Goal: Task Accomplishment & Management: Use online tool/utility

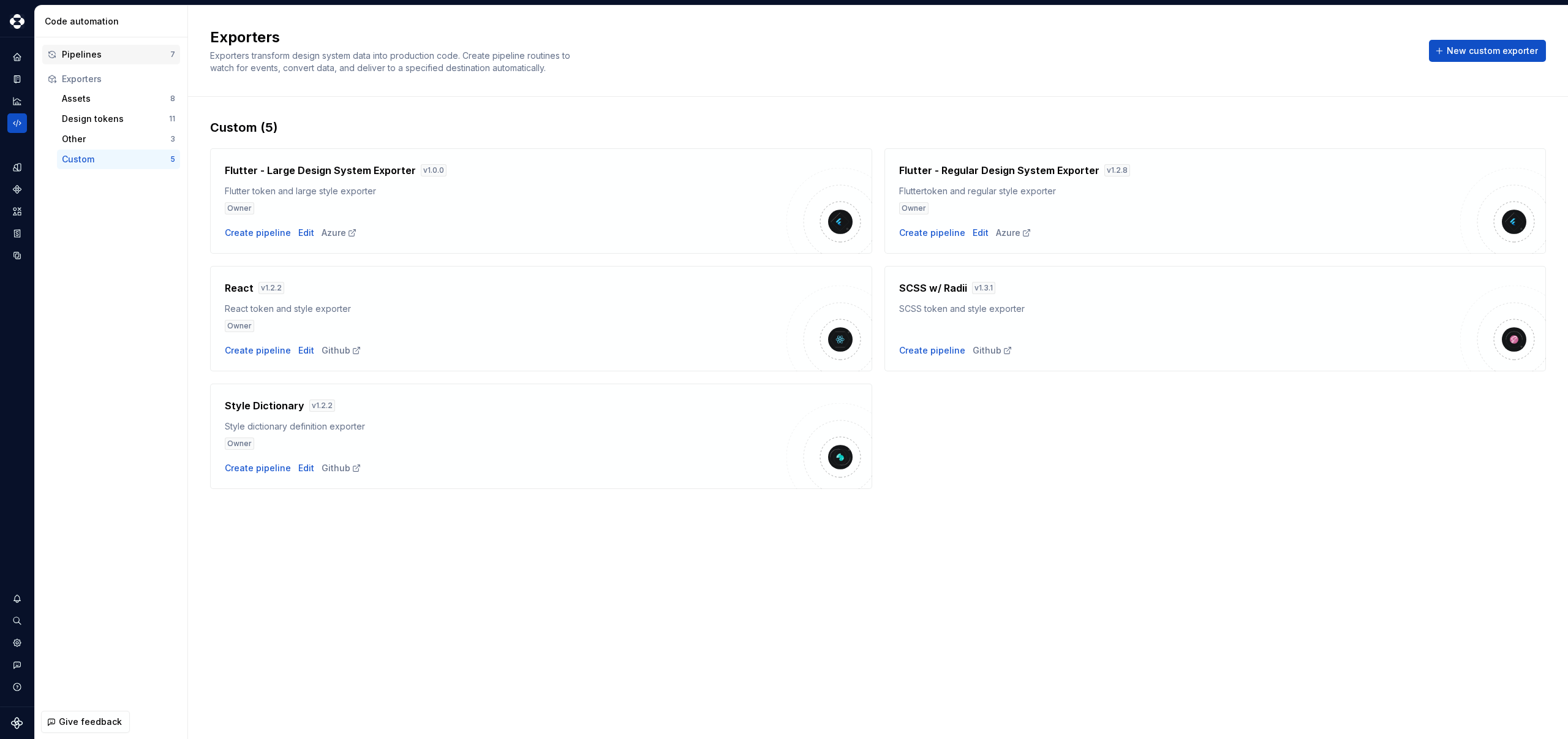
click at [74, 51] on div "Pipelines" at bounding box center [116, 54] width 109 height 12
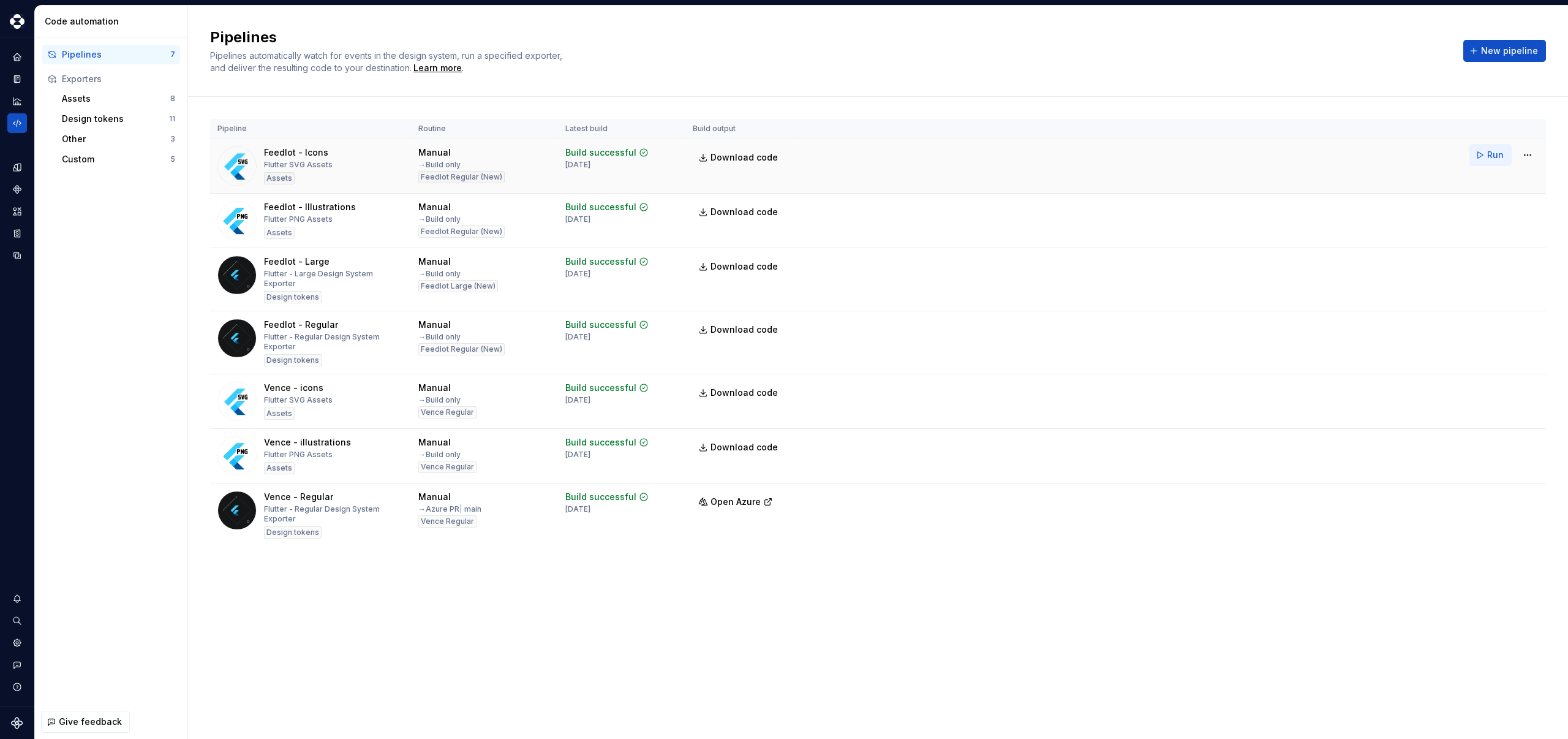
click at [1495, 159] on span "Run" at bounding box center [1495, 155] width 16 height 12
click at [728, 161] on span "Download code" at bounding box center [744, 157] width 67 height 12
